Goal: Task Accomplishment & Management: Use online tool/utility

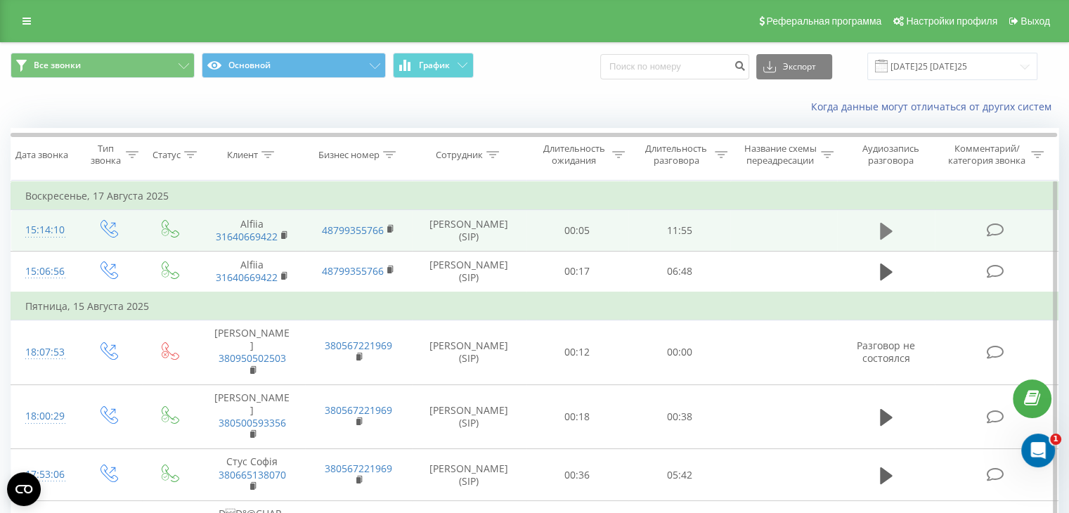
click at [888, 226] on icon at bounding box center [886, 231] width 13 height 20
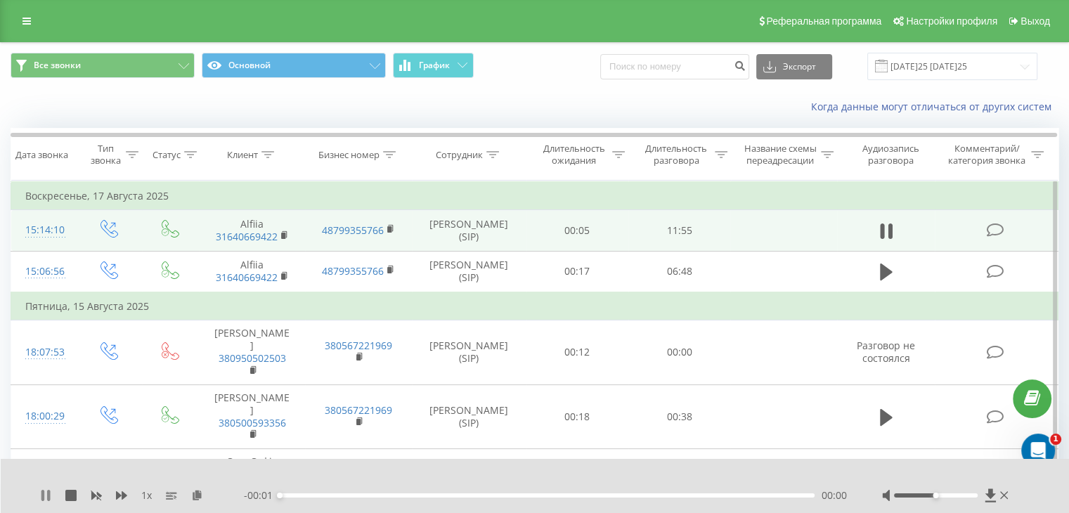
click at [45, 492] on icon at bounding box center [45, 495] width 11 height 11
click at [195, 498] on icon at bounding box center [197, 495] width 12 height 10
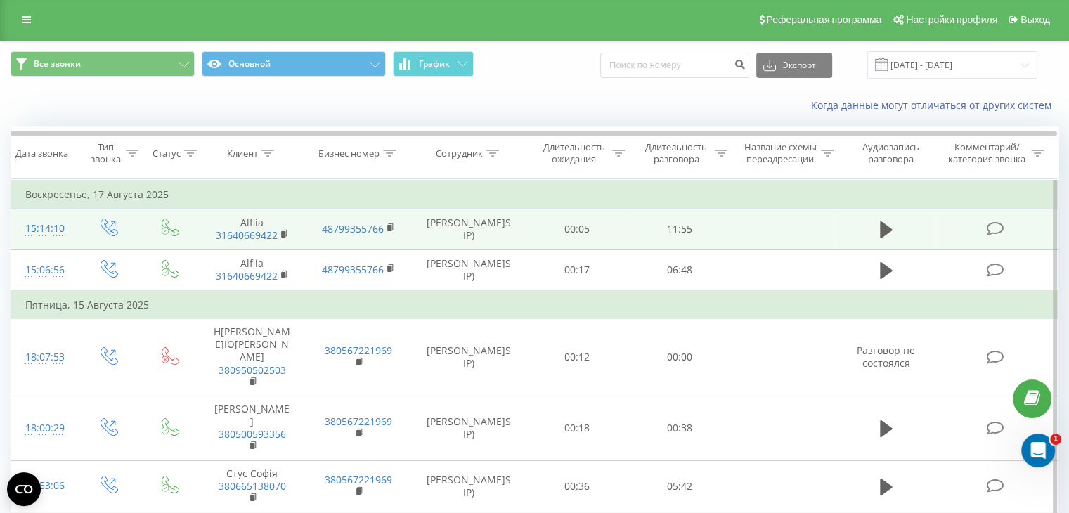
scroll to position [2, 0]
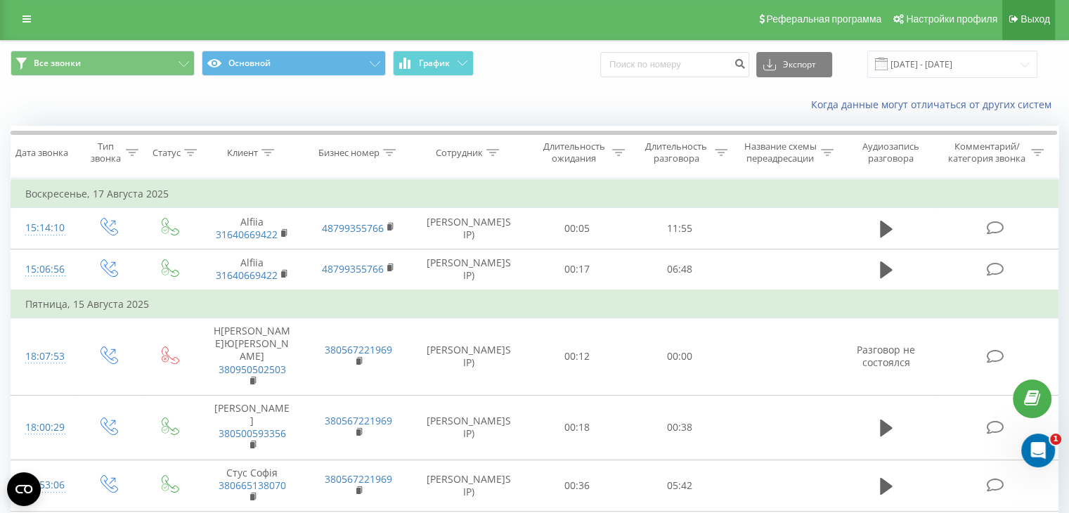
click at [1021, 28] on link "Выход" at bounding box center [1029, 19] width 53 height 42
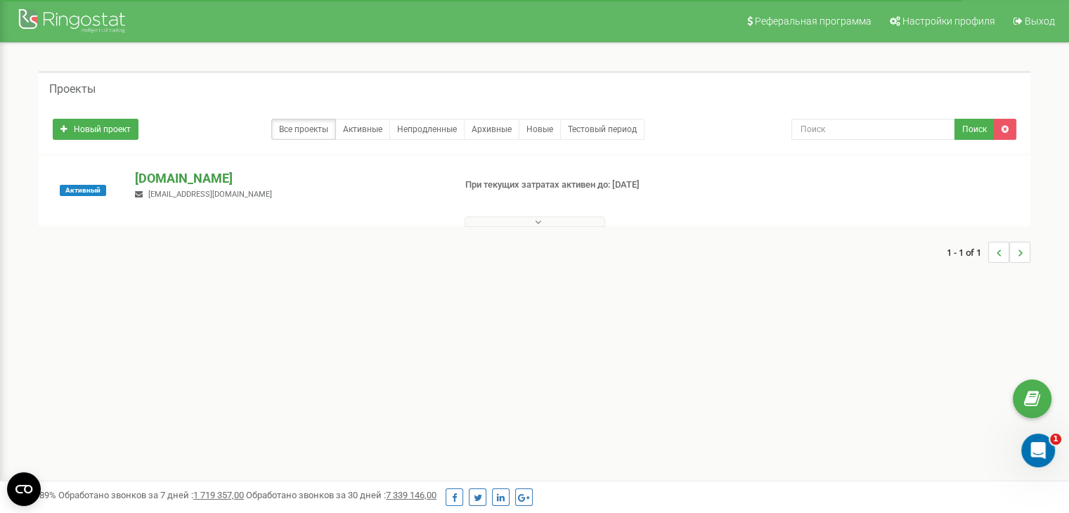
click at [213, 175] on p "[DOMAIN_NAME]" at bounding box center [288, 178] width 307 height 18
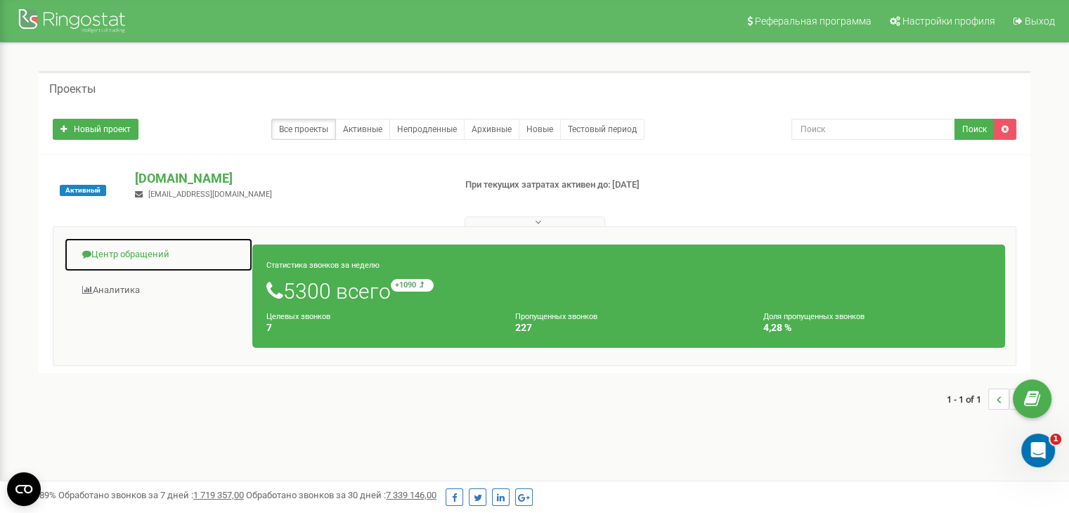
click at [152, 249] on link "Центр обращений" at bounding box center [158, 255] width 189 height 34
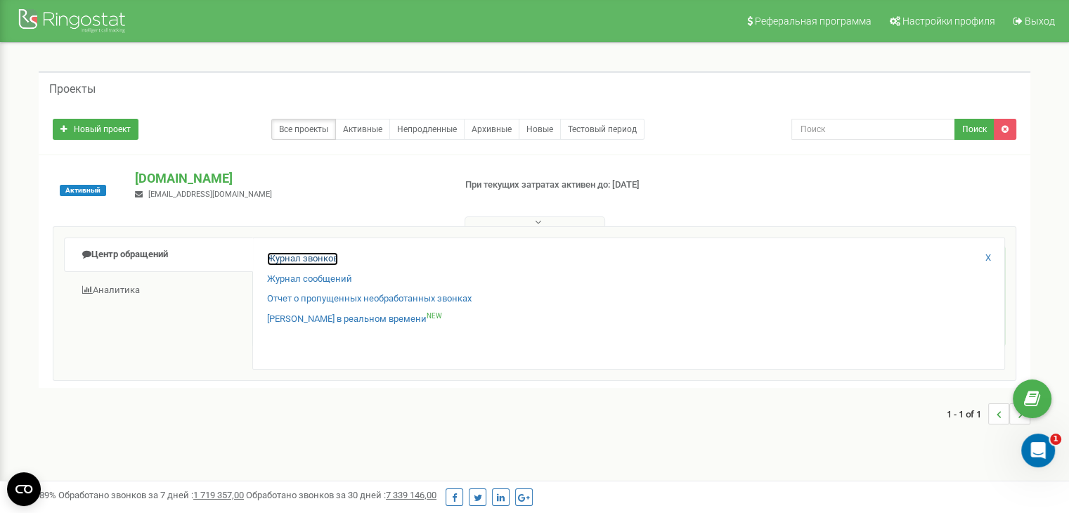
click at [328, 259] on link "Журнал звонков" at bounding box center [302, 258] width 71 height 13
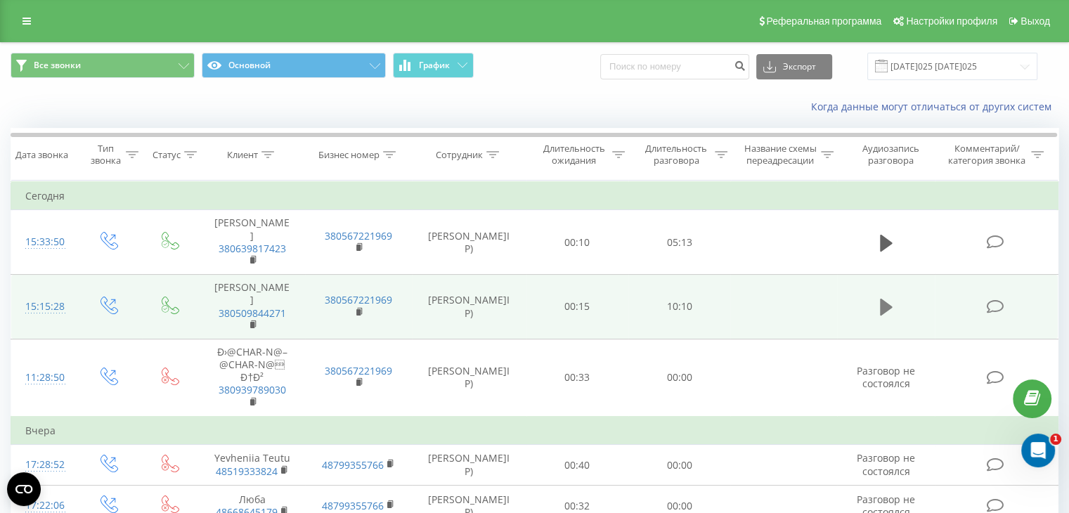
click at [882, 299] on icon at bounding box center [886, 307] width 13 height 17
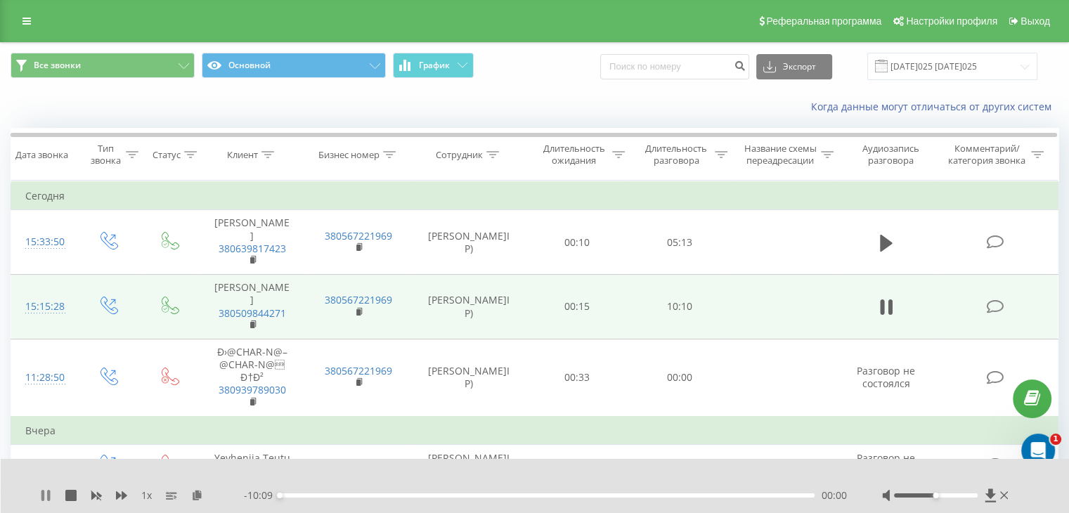
click at [41, 497] on icon at bounding box center [45, 495] width 11 height 11
click at [188, 497] on div "1 x" at bounding box center [142, 496] width 204 height 14
click at [194, 496] on icon at bounding box center [197, 495] width 12 height 10
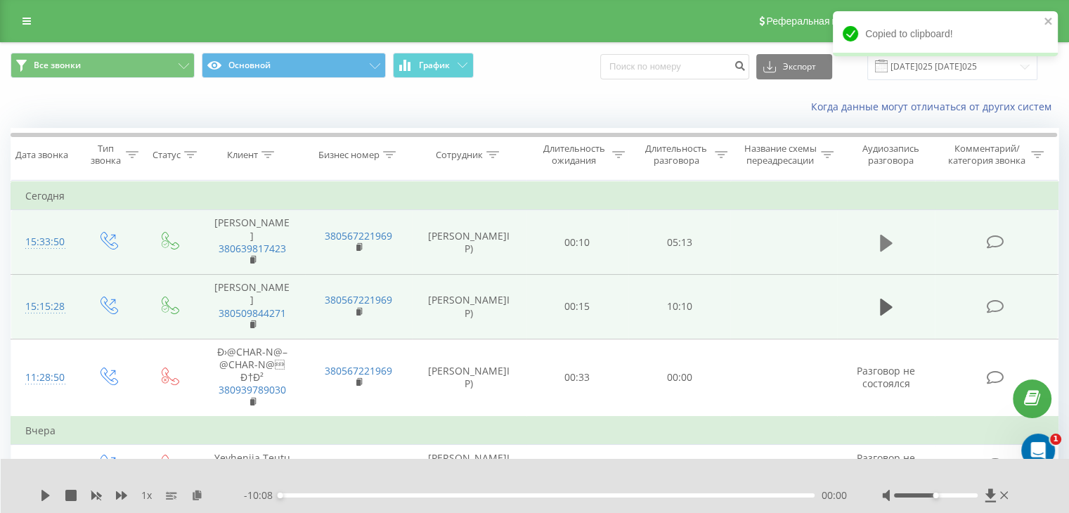
click at [880, 236] on icon at bounding box center [886, 243] width 13 height 17
click at [44, 491] on icon at bounding box center [45, 495] width 11 height 11
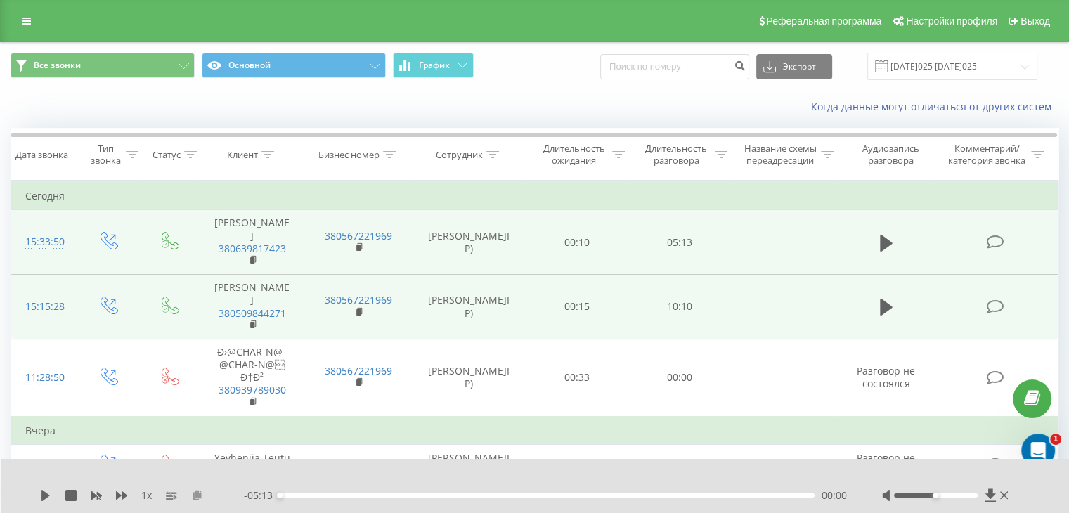
click at [197, 493] on icon at bounding box center [197, 495] width 12 height 10
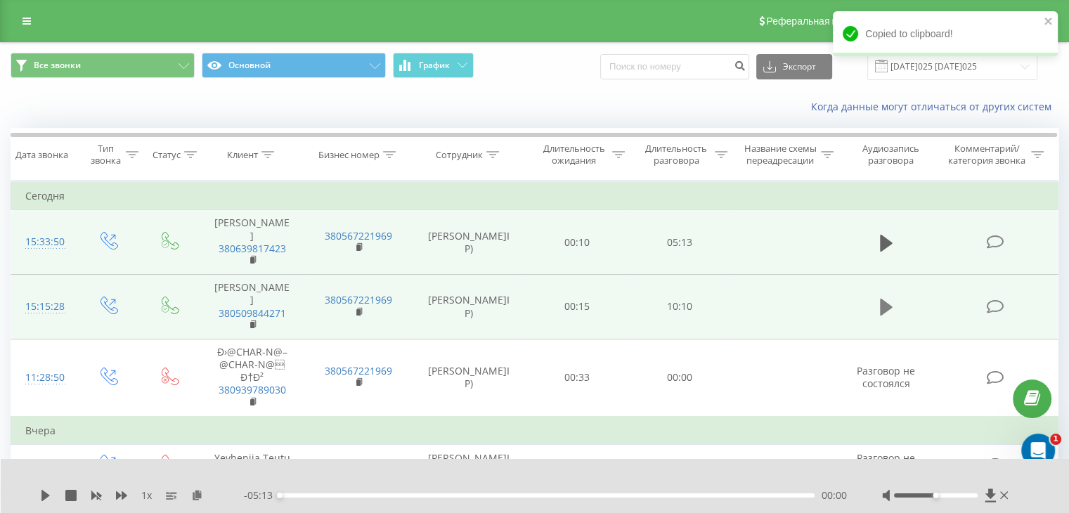
click at [883, 299] on icon at bounding box center [886, 307] width 13 height 17
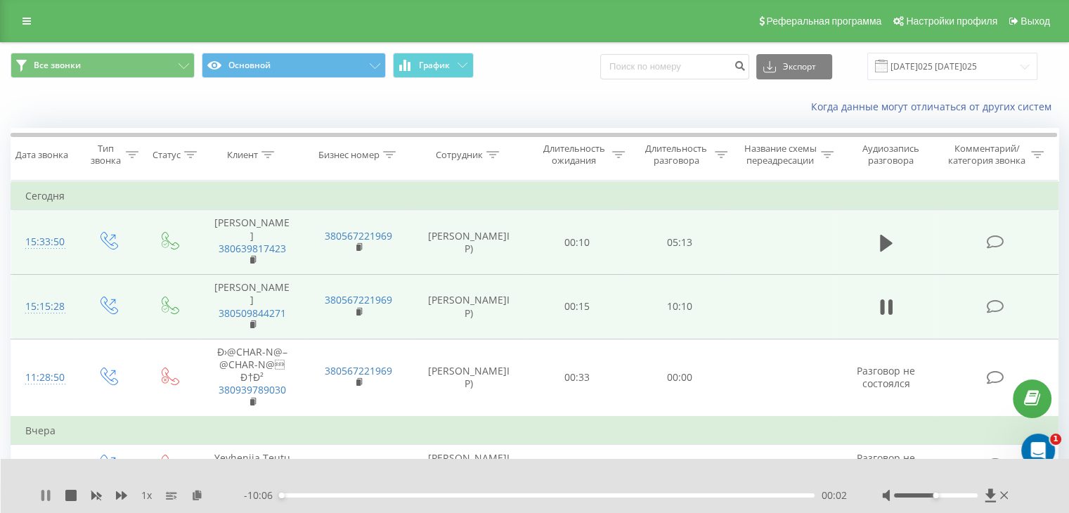
click at [44, 498] on icon at bounding box center [42, 495] width 3 height 11
click at [200, 494] on icon at bounding box center [197, 495] width 12 height 10
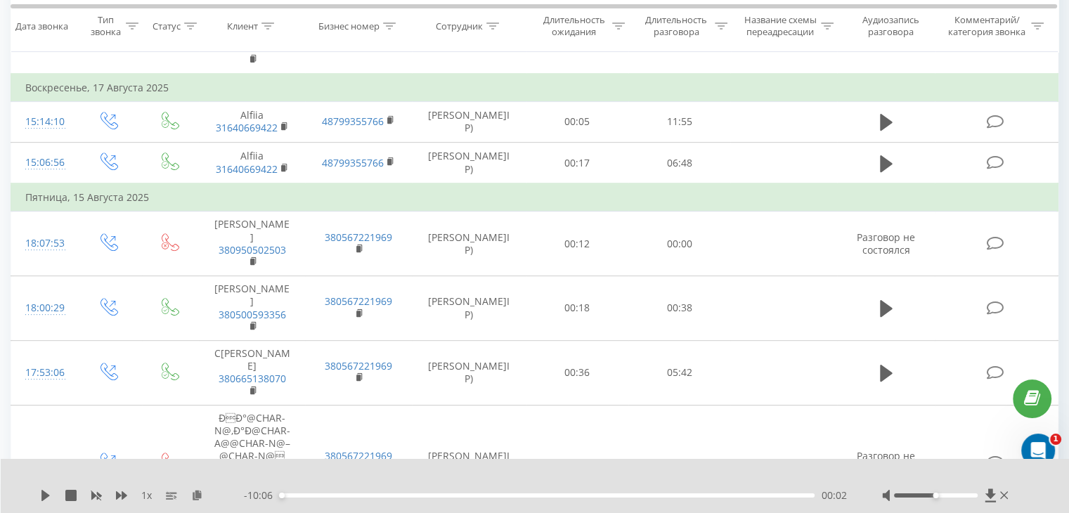
scroll to position [567, 0]
click at [198, 495] on icon at bounding box center [197, 495] width 12 height 10
